Goal: Task Accomplishment & Management: Complete application form

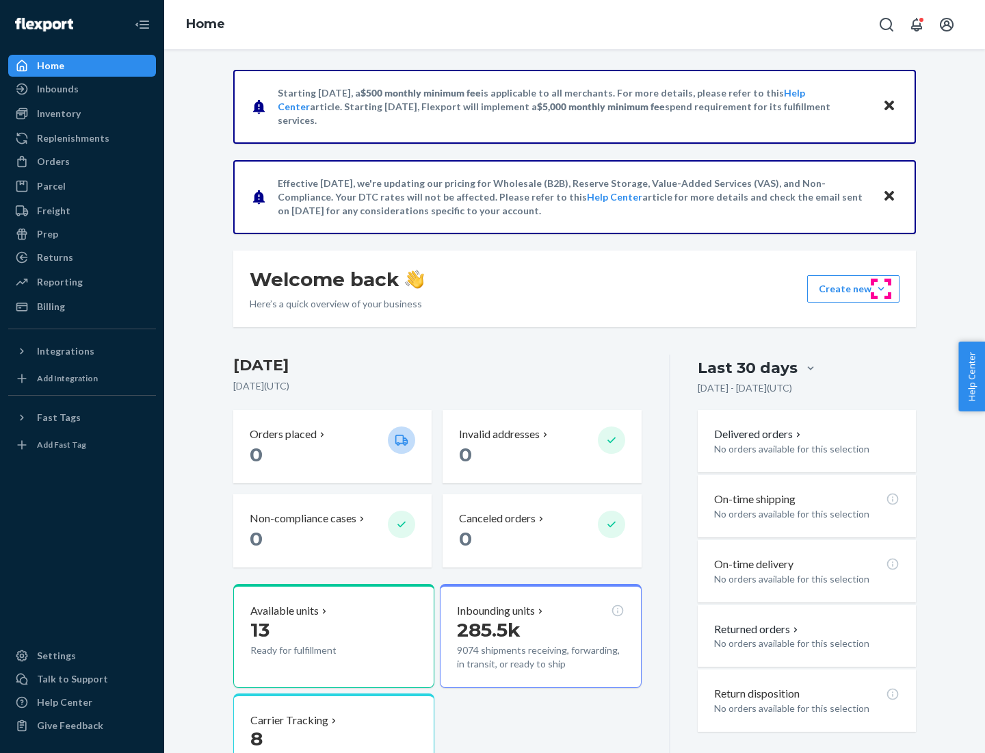
click at [881, 289] on button "Create new Create new inbound Create new order Create new product" at bounding box center [854, 288] width 92 height 27
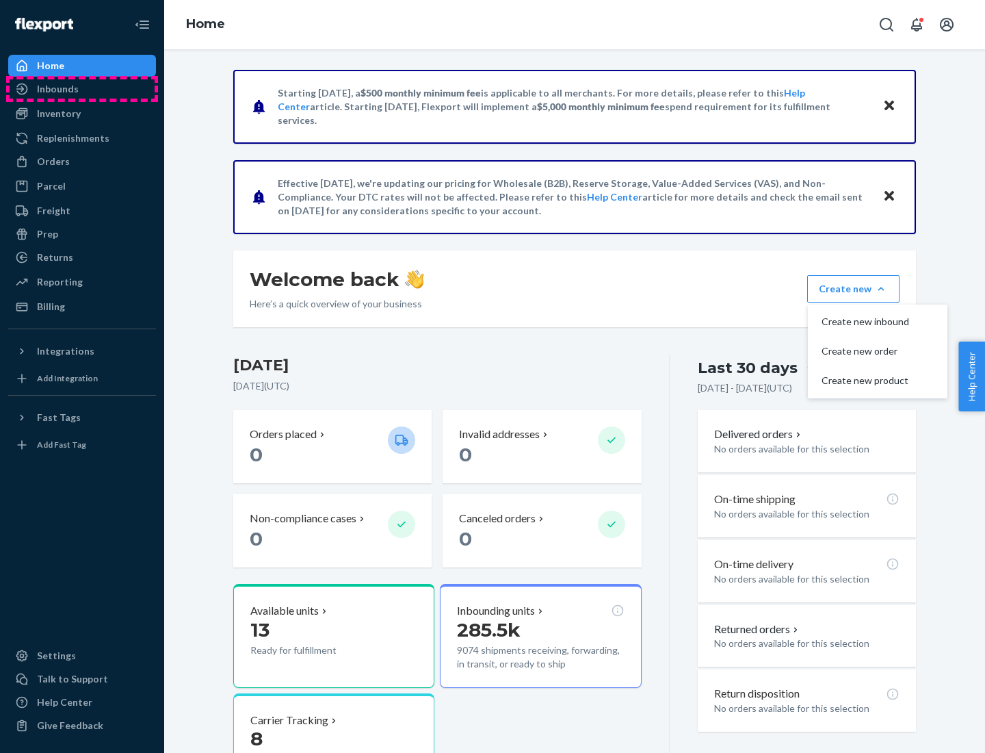
click at [82, 89] on div "Inbounds" at bounding box center [82, 88] width 145 height 19
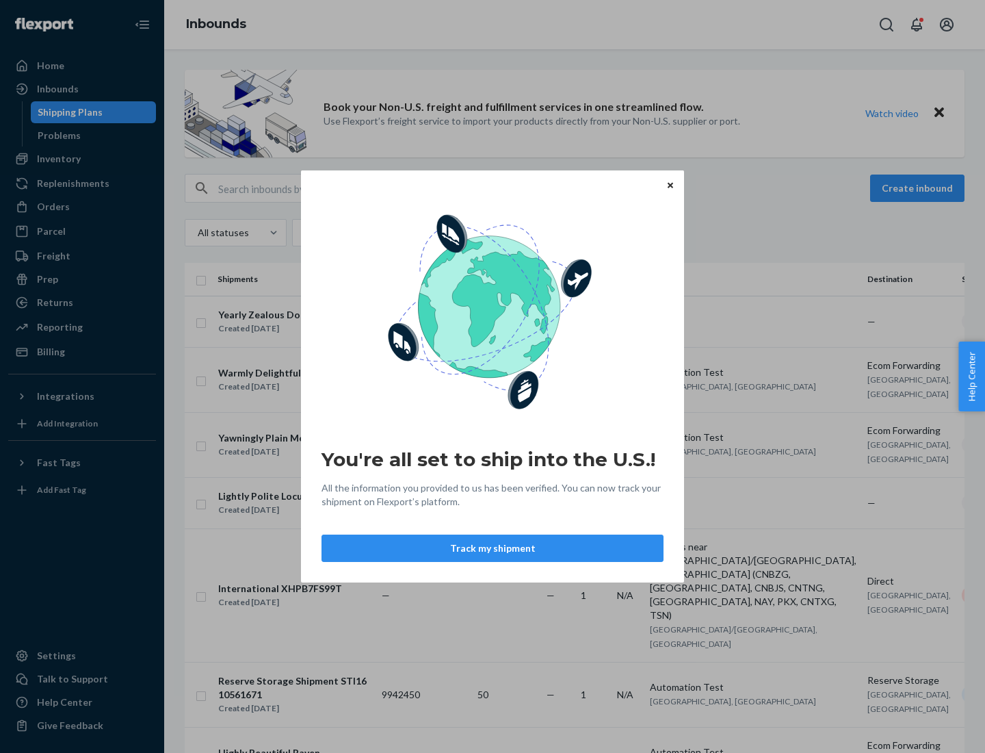
click at [493, 548] on button "Track my shipment" at bounding box center [493, 547] width 342 height 27
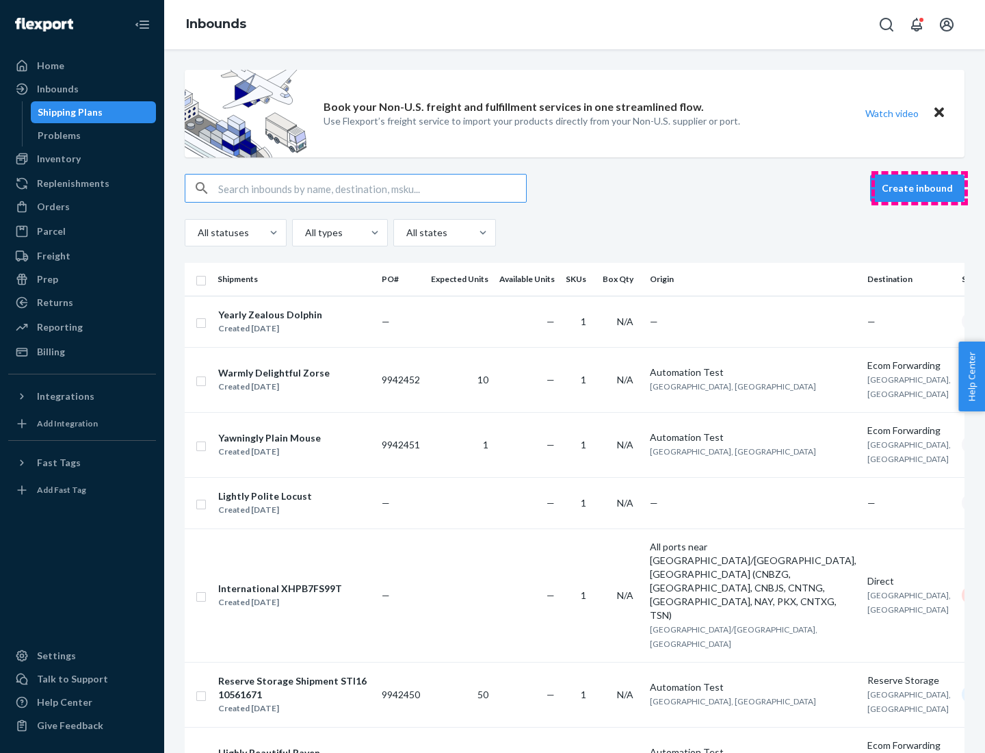
click at [920, 188] on button "Create inbound" at bounding box center [917, 188] width 94 height 27
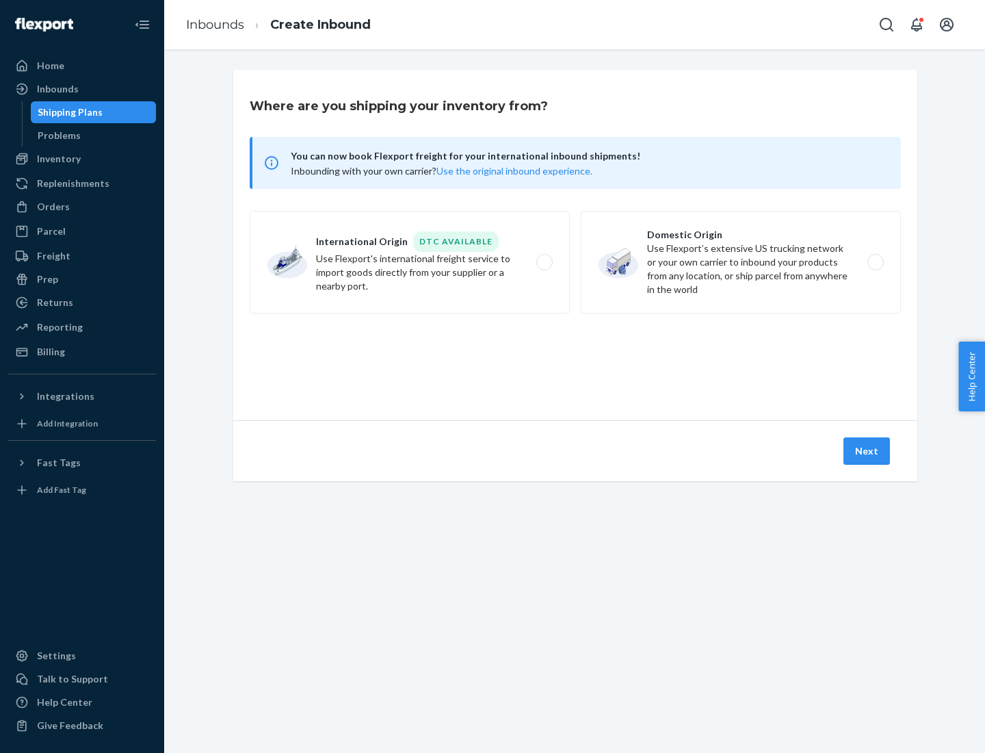
click at [410, 262] on label "International Origin DTC Available Use Flexport's international freight service…" at bounding box center [410, 262] width 320 height 103
click at [544, 262] on input "International Origin DTC Available Use Flexport's international freight service…" at bounding box center [548, 262] width 9 height 9
radio input "true"
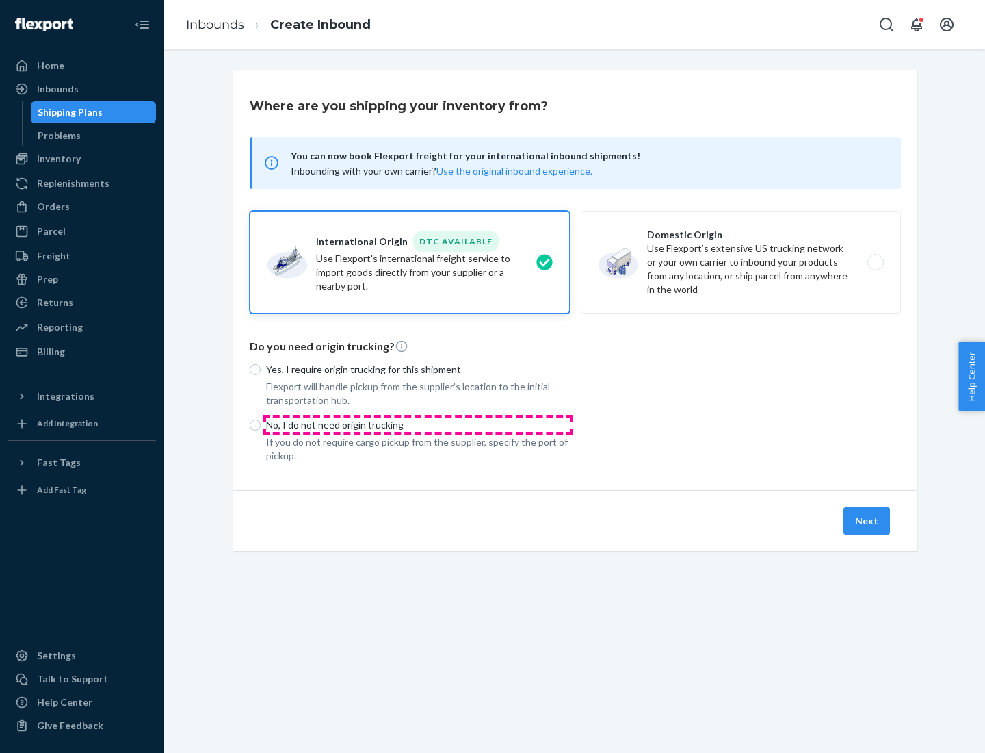
click at [418, 424] on p "No, I do not need origin trucking" at bounding box center [418, 425] width 304 height 14
click at [261, 424] on input "No, I do not need origin trucking" at bounding box center [255, 425] width 11 height 11
radio input "true"
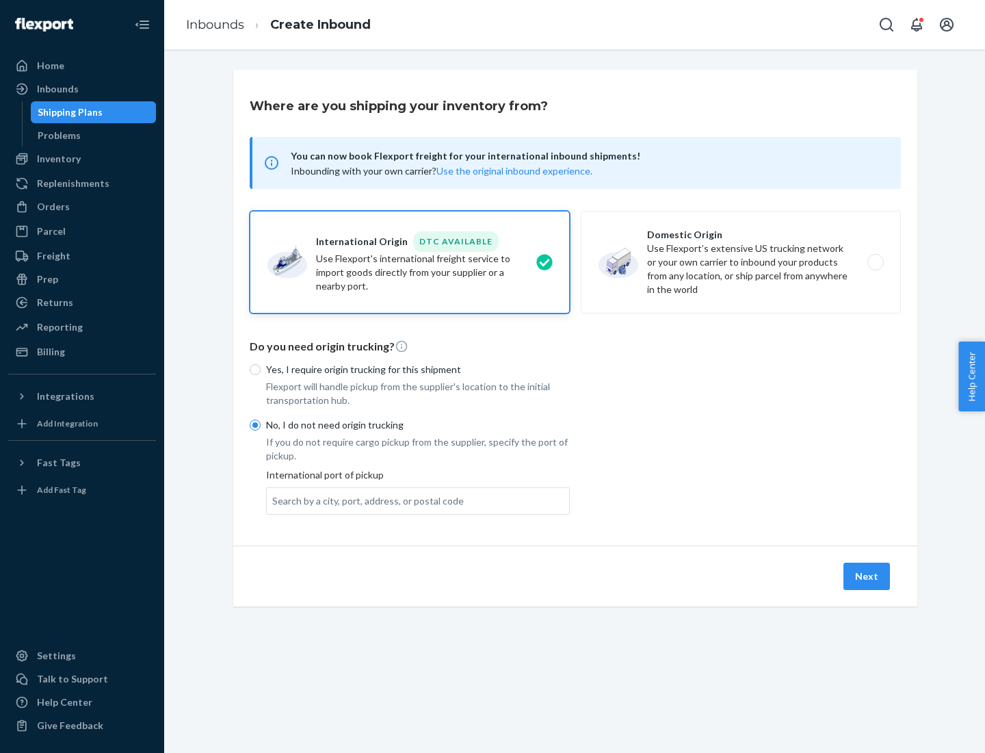
click at [365, 500] on div "Search by a city, port, address, or postal code" at bounding box center [368, 501] width 192 height 14
click at [274, 500] on input "Search by a city, port, address, or postal code" at bounding box center [272, 501] width 1 height 14
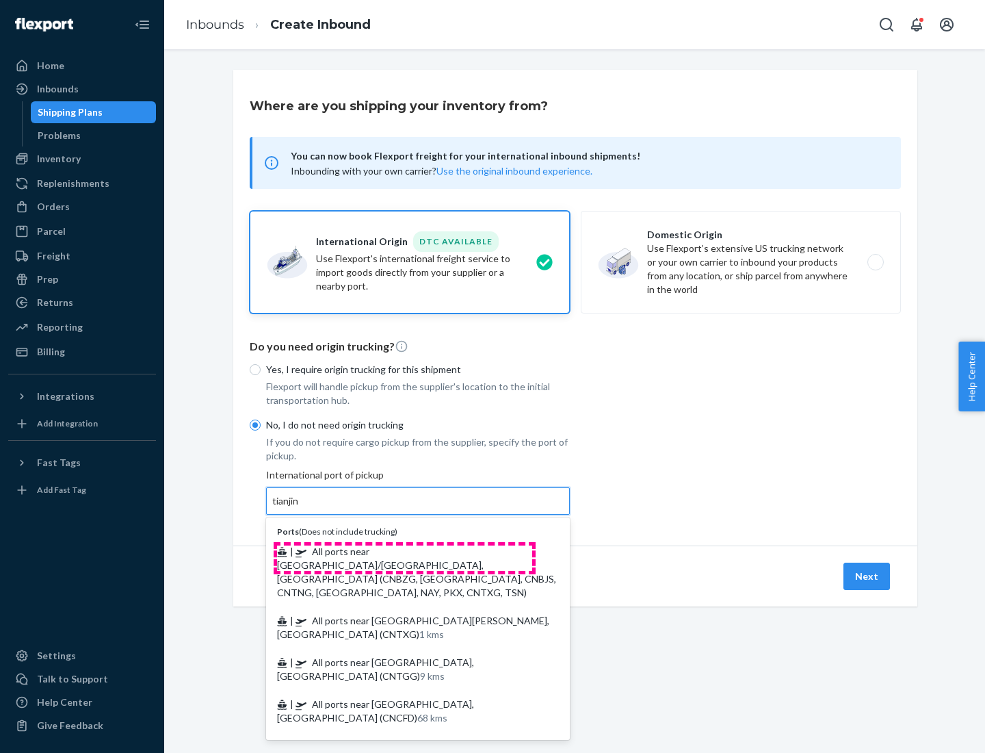
click at [404, 551] on span "| All ports near [GEOGRAPHIC_DATA]/[GEOGRAPHIC_DATA], [GEOGRAPHIC_DATA] (CNBZG,…" at bounding box center [416, 571] width 279 height 53
click at [300, 508] on input "tianjin" at bounding box center [286, 501] width 28 height 14
type input "All ports near [GEOGRAPHIC_DATA]/[GEOGRAPHIC_DATA], [GEOGRAPHIC_DATA] (CNBZG, […"
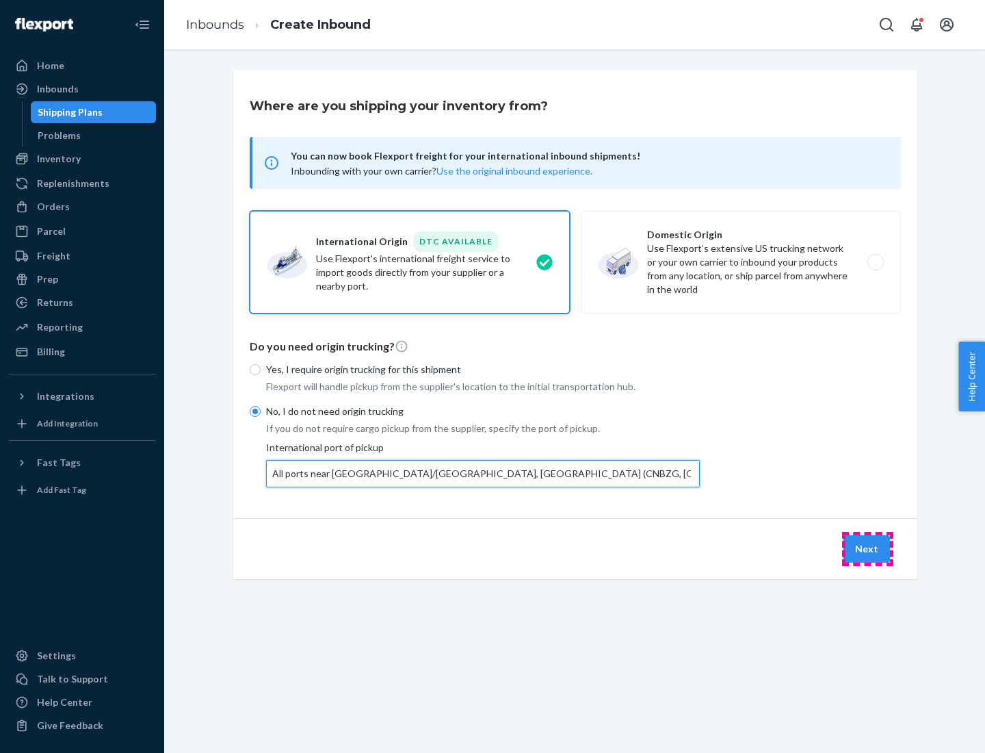
click at [868, 548] on button "Next" at bounding box center [867, 548] width 47 height 27
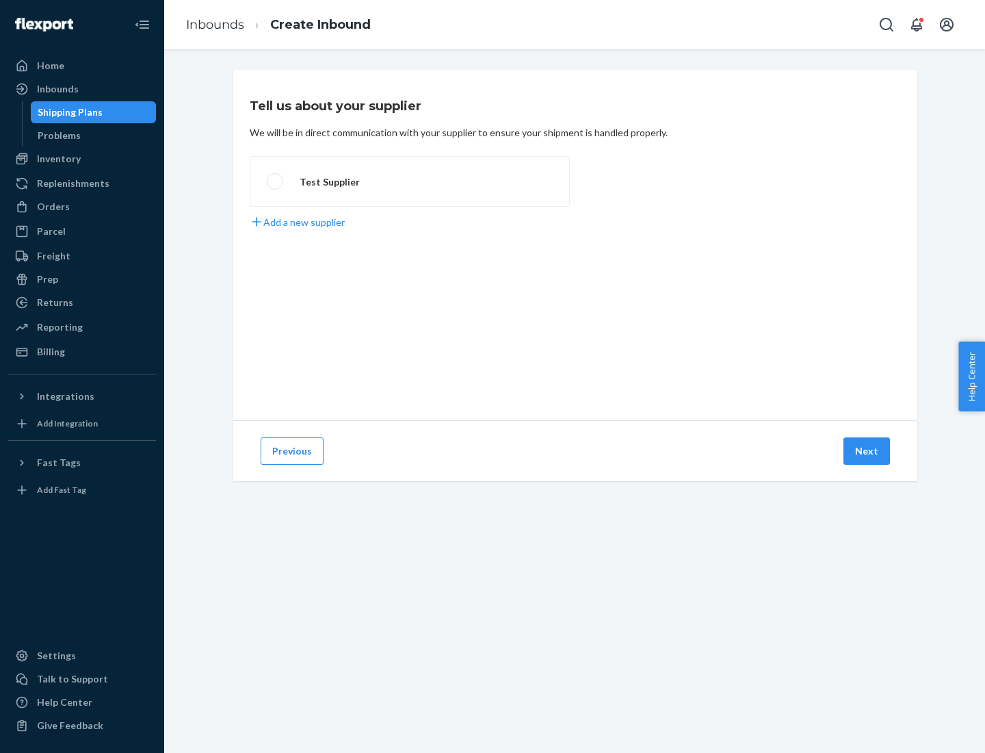
click at [410, 181] on label "Test Supplier" at bounding box center [410, 181] width 320 height 51
click at [276, 181] on input "Test Supplier" at bounding box center [271, 181] width 9 height 9
radio input "true"
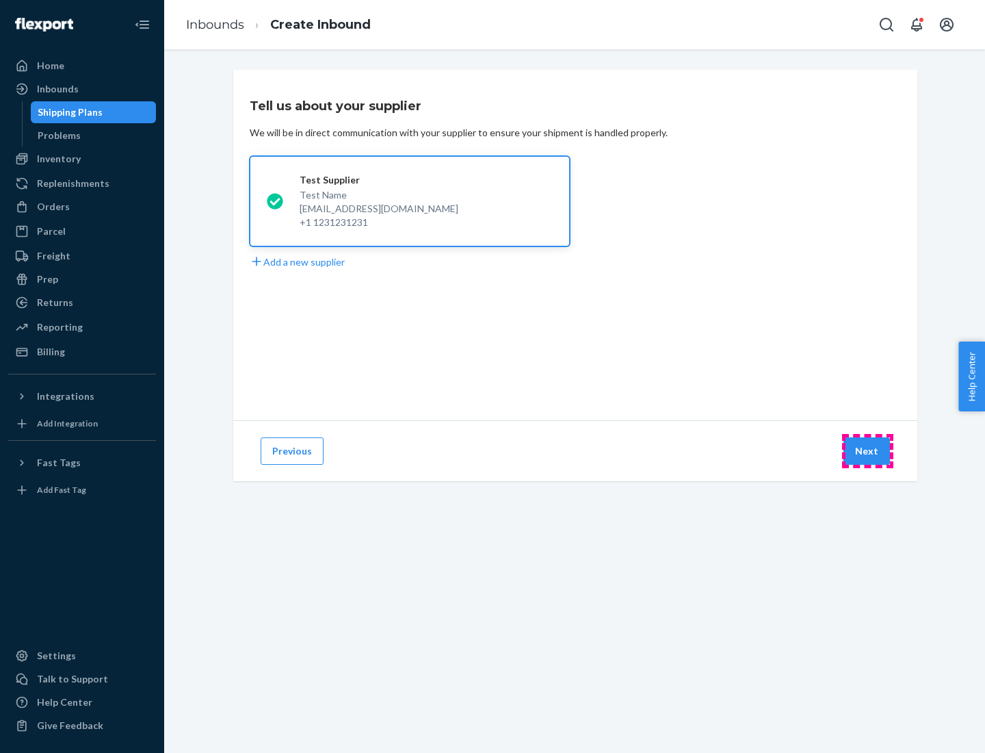
click at [868, 451] on button "Next" at bounding box center [867, 450] width 47 height 27
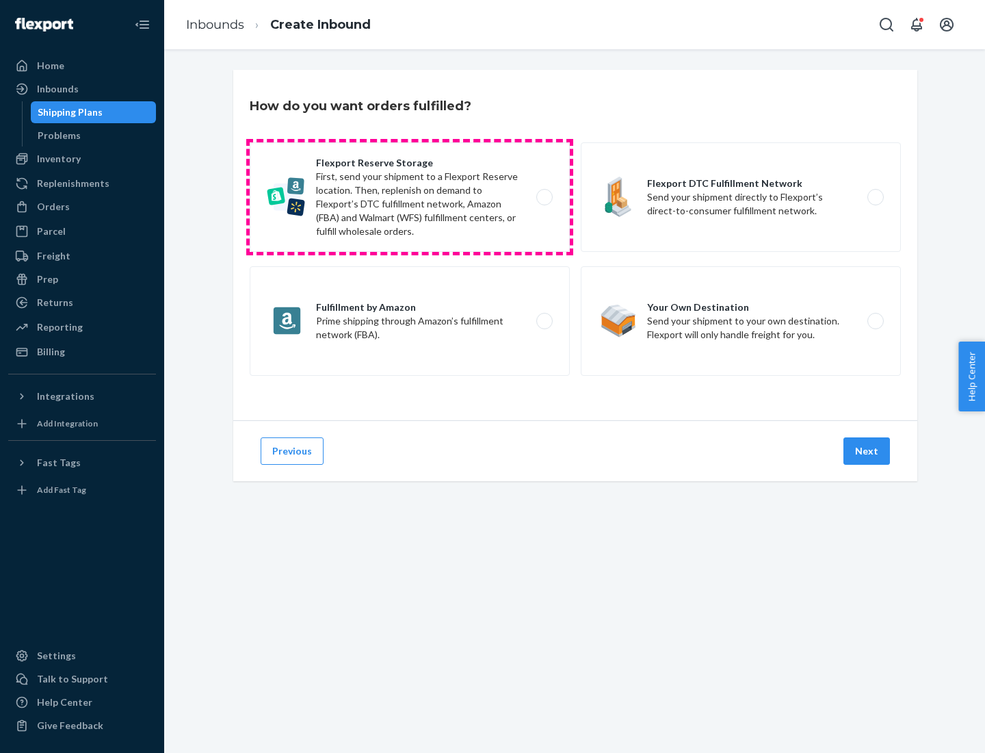
click at [410, 197] on label "Flexport Reserve Storage First, send your shipment to a Flexport Reserve locati…" at bounding box center [410, 196] width 320 height 109
click at [544, 197] on input "Flexport Reserve Storage First, send your shipment to a Flexport Reserve locati…" at bounding box center [548, 197] width 9 height 9
radio input "true"
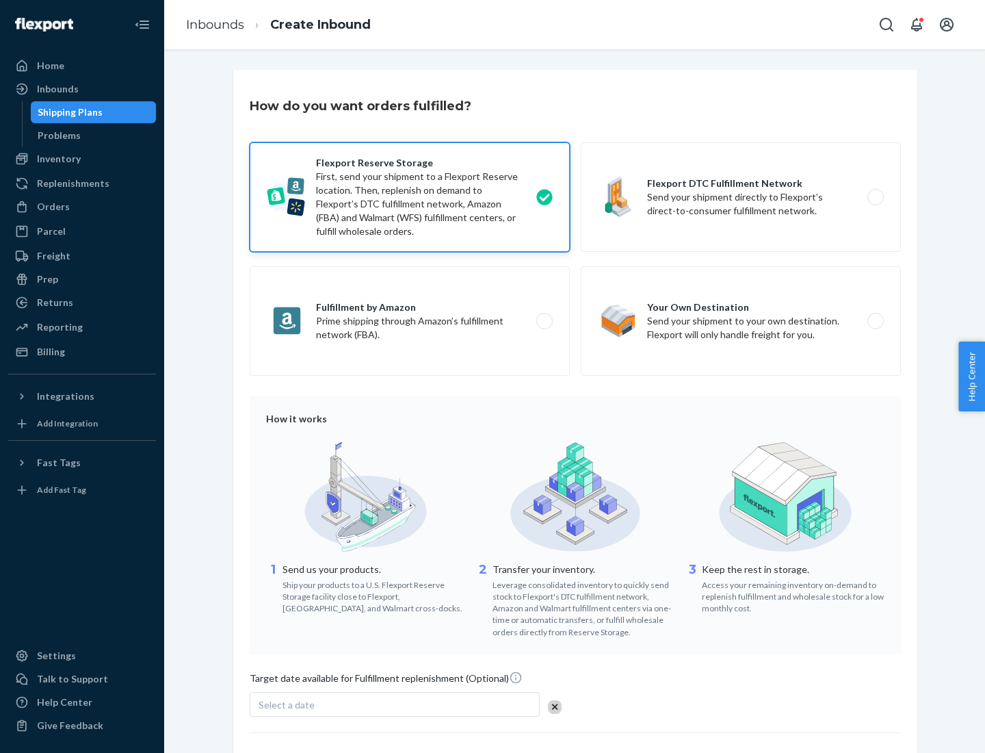
scroll to position [112, 0]
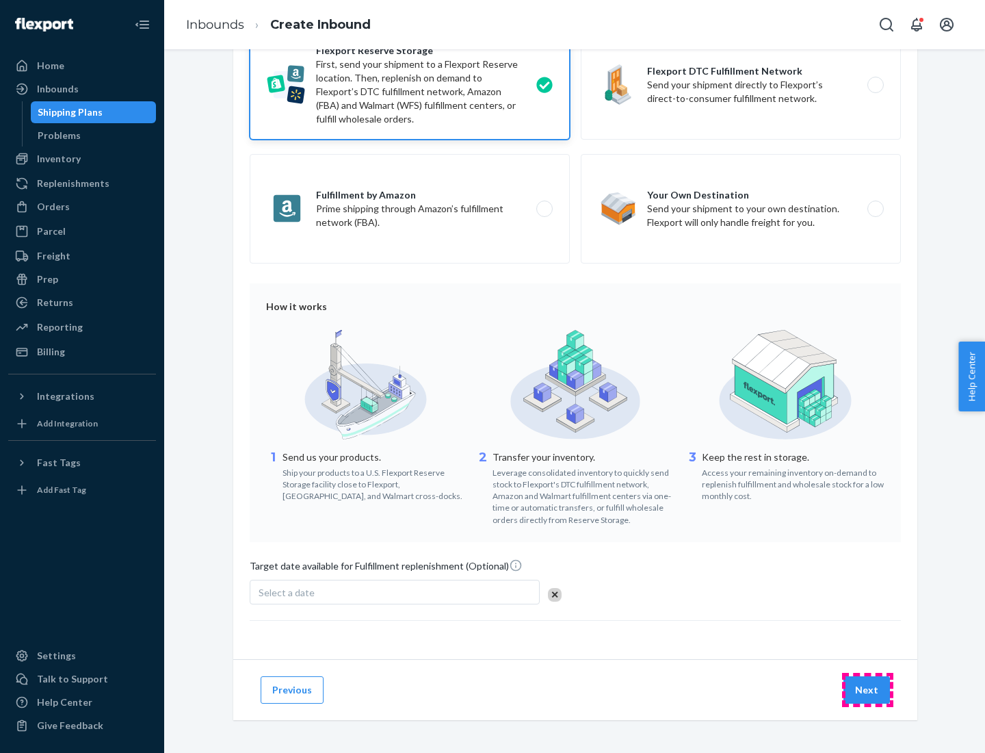
click at [868, 689] on button "Next" at bounding box center [867, 689] width 47 height 27
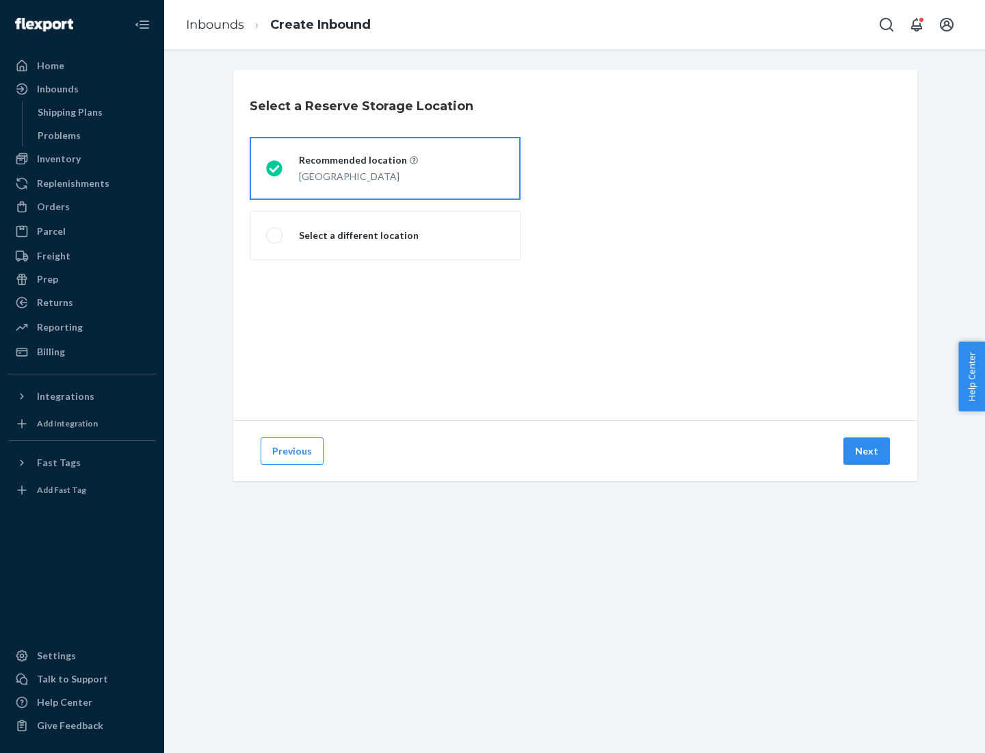
click at [385, 168] on div "[GEOGRAPHIC_DATA]" at bounding box center [358, 175] width 119 height 16
click at [275, 168] on input "Recommended location [GEOGRAPHIC_DATA]" at bounding box center [270, 168] width 9 height 9
click at [868, 451] on button "Next" at bounding box center [867, 450] width 47 height 27
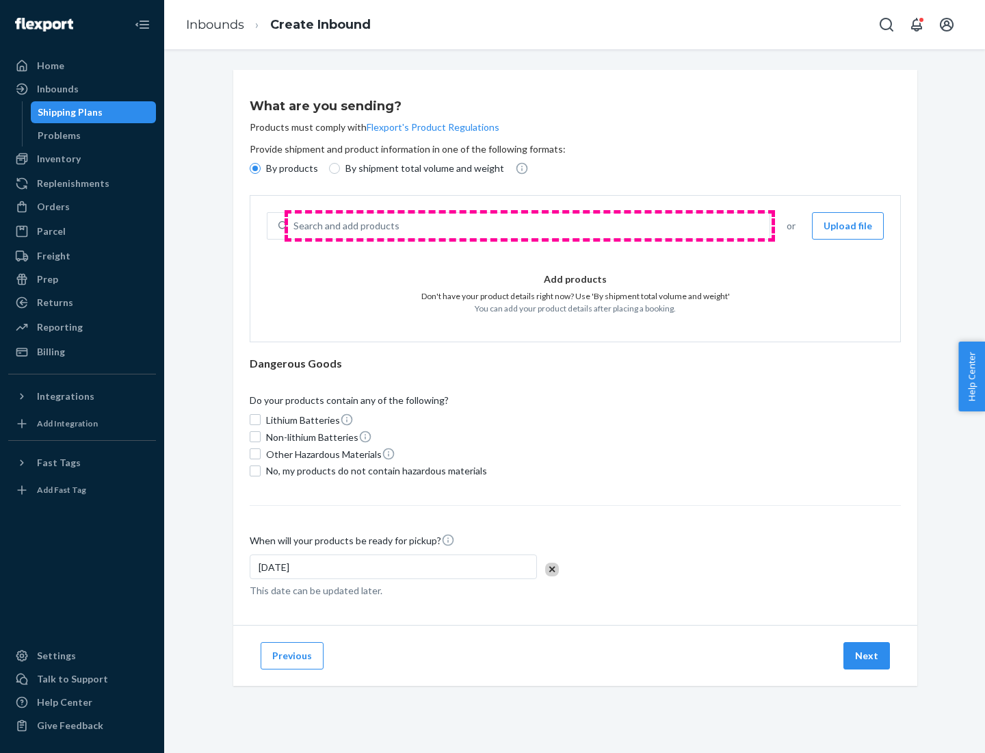
click at [530, 226] on div "Search and add products" at bounding box center [529, 226] width 482 height 25
click at [295, 226] on input "Search and add products" at bounding box center [294, 226] width 1 height 14
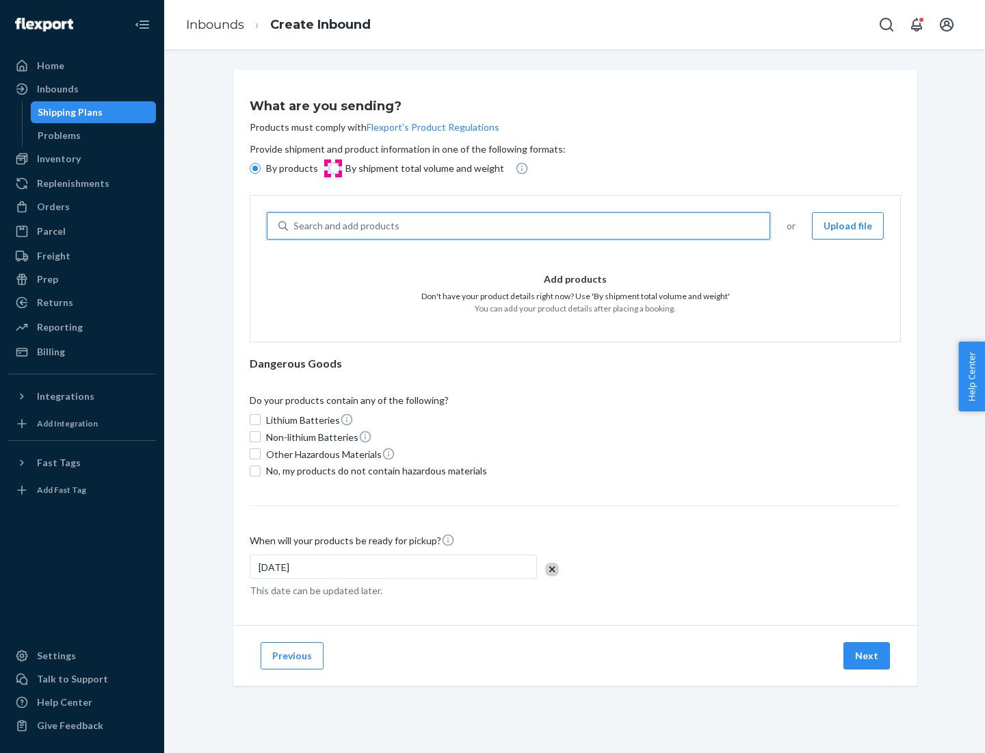
click at [333, 168] on input "By shipment total volume and weight" at bounding box center [334, 168] width 11 height 11
radio input "true"
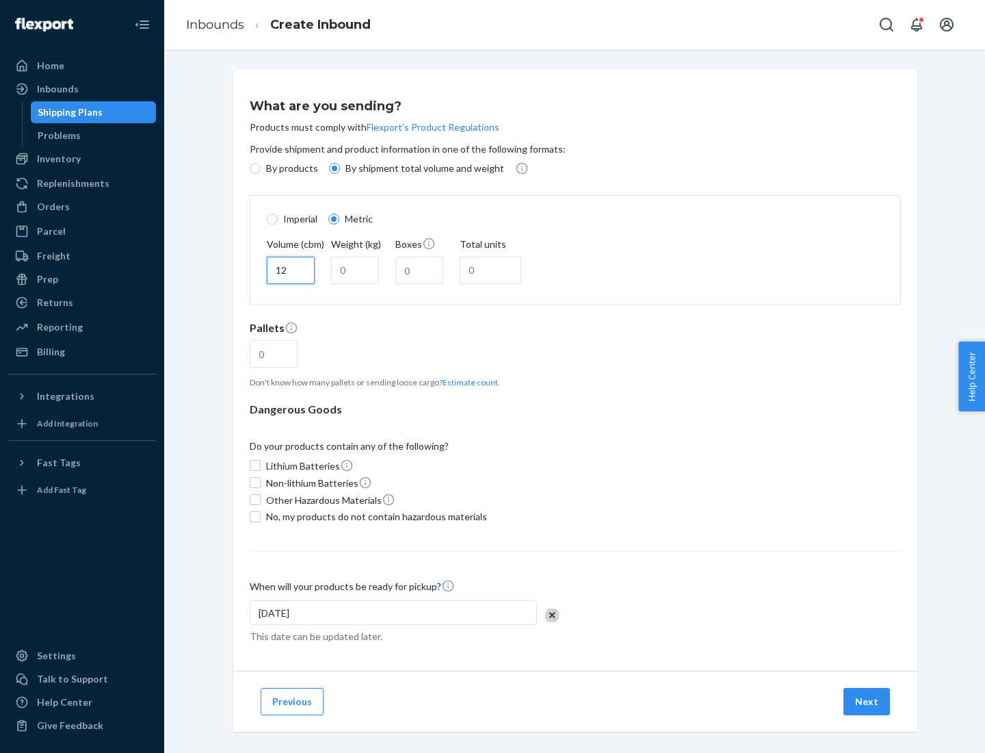
type input "12"
type input "22"
type input "222"
type input "121"
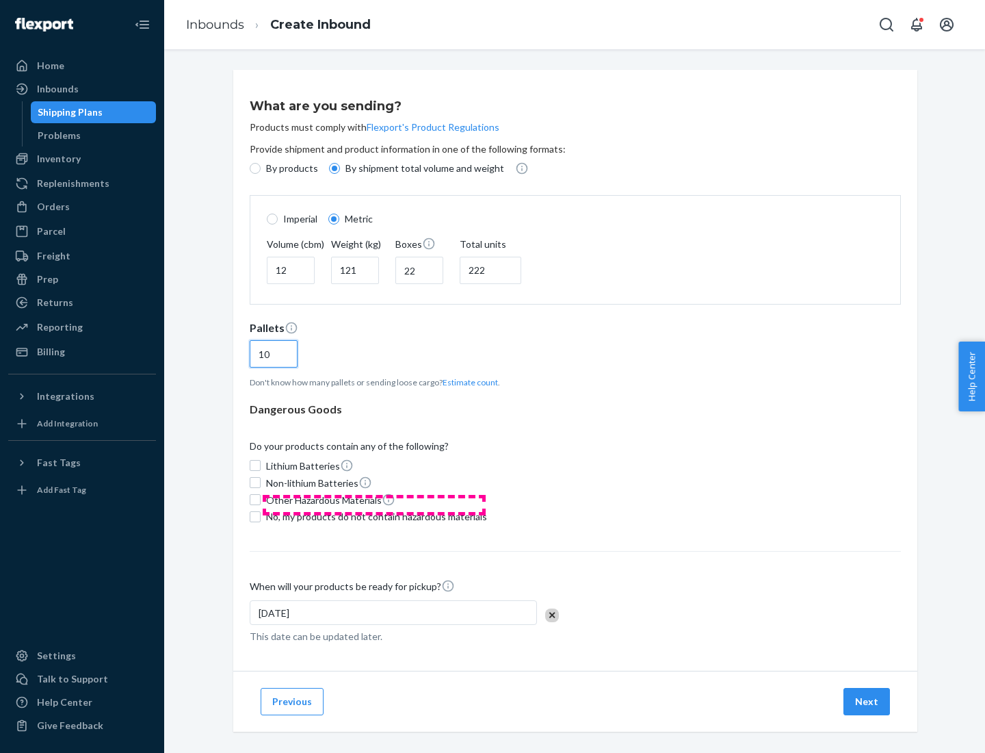
scroll to position [12, 0]
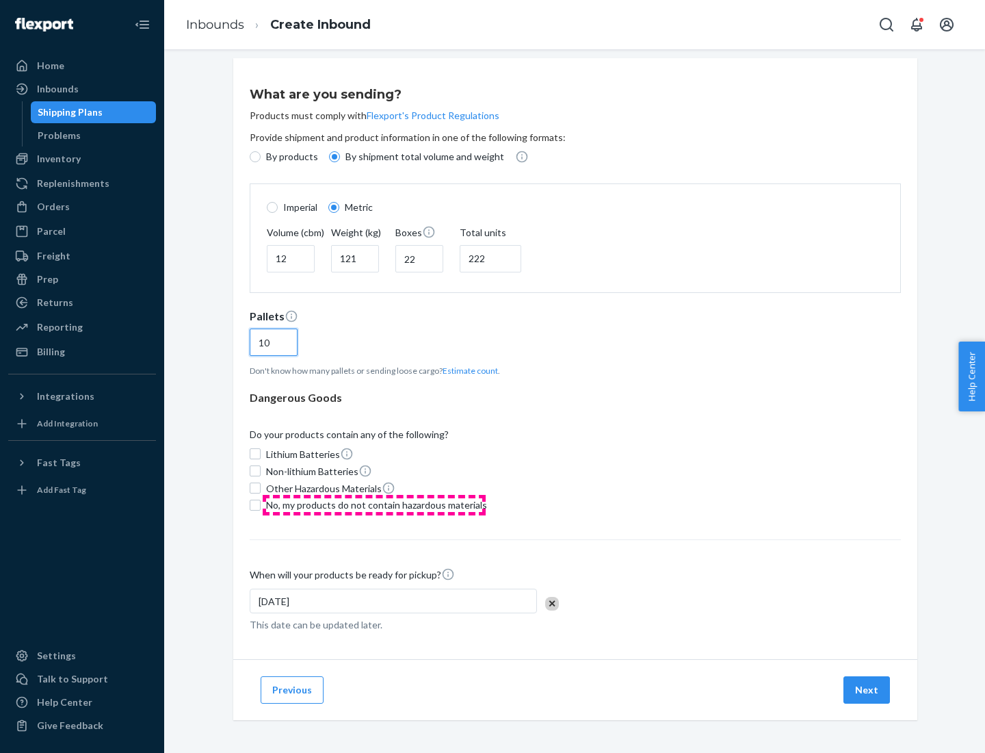
type input "10"
click at [374, 504] on span "No, my products do not contain hazardous materials" at bounding box center [376, 505] width 221 height 14
click at [261, 504] on input "No, my products do not contain hazardous materials" at bounding box center [255, 505] width 11 height 11
checkbox input "true"
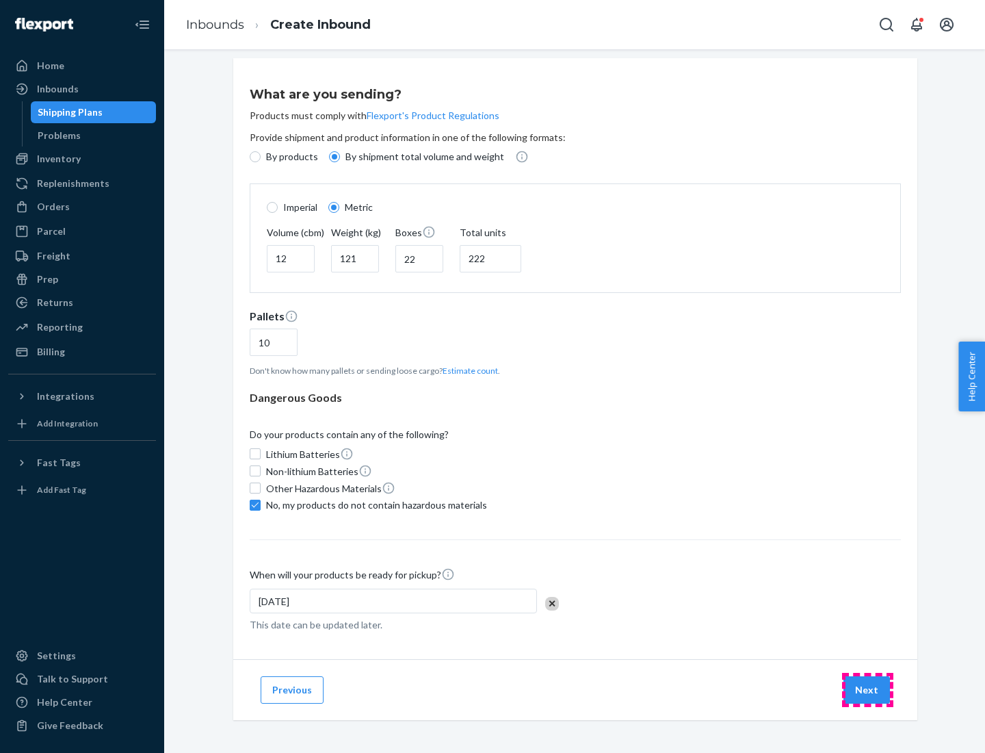
click at [868, 689] on button "Next" at bounding box center [867, 689] width 47 height 27
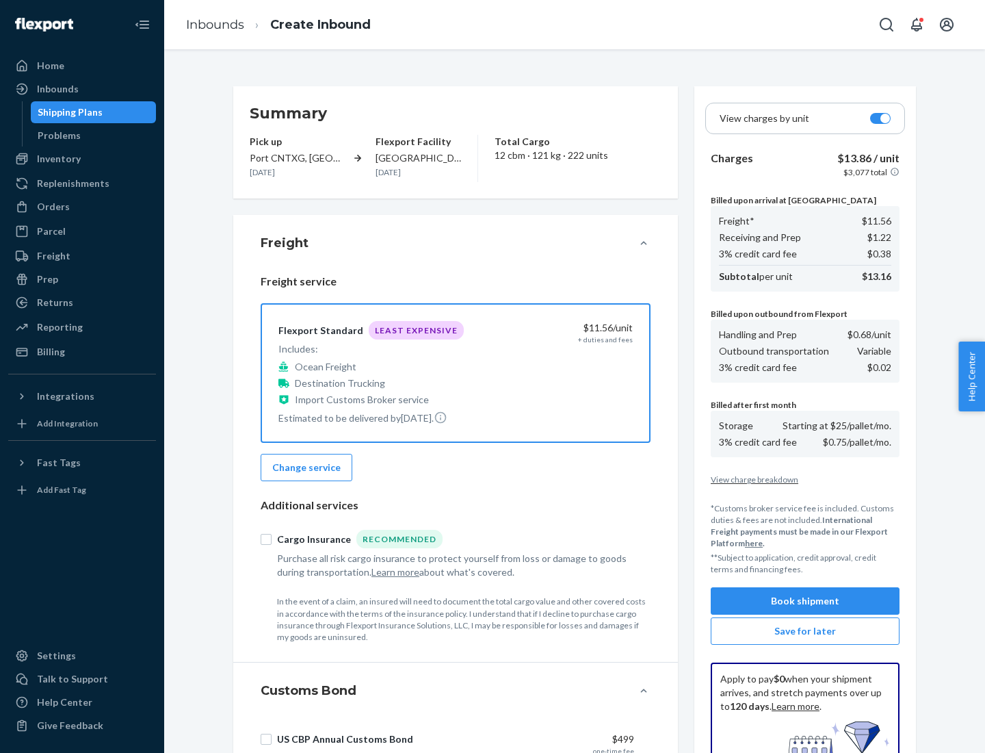
scroll to position [200, 0]
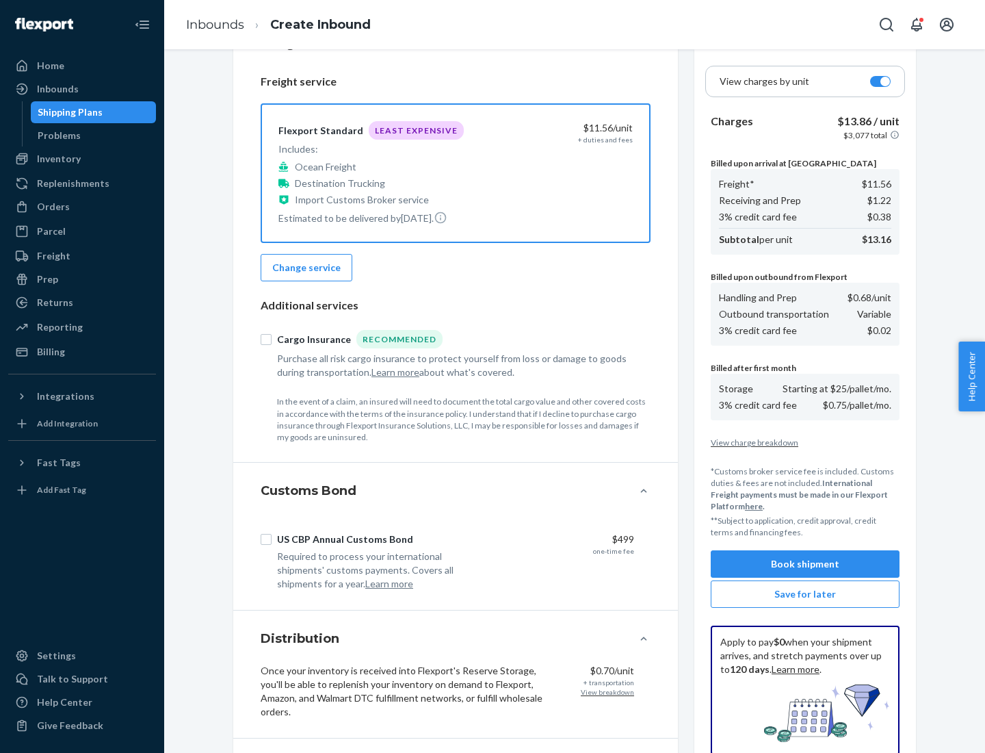
click at [805, 564] on button "Book shipment" at bounding box center [805, 563] width 189 height 27
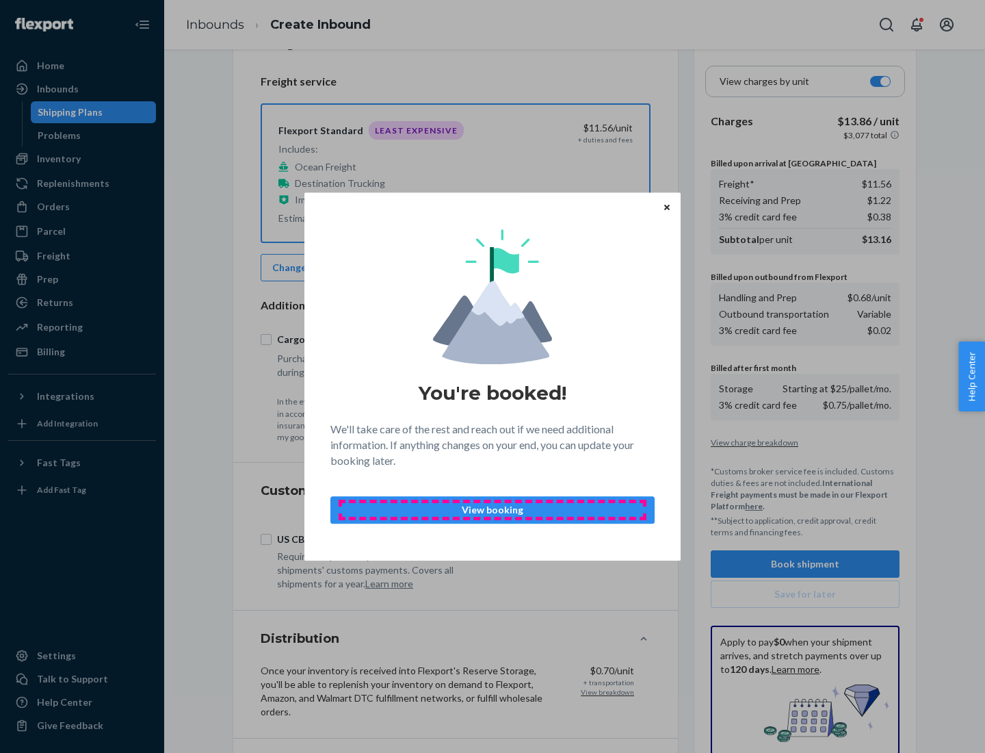
click at [493, 509] on p "View booking" at bounding box center [492, 510] width 301 height 14
